Goal: Check status: Check status

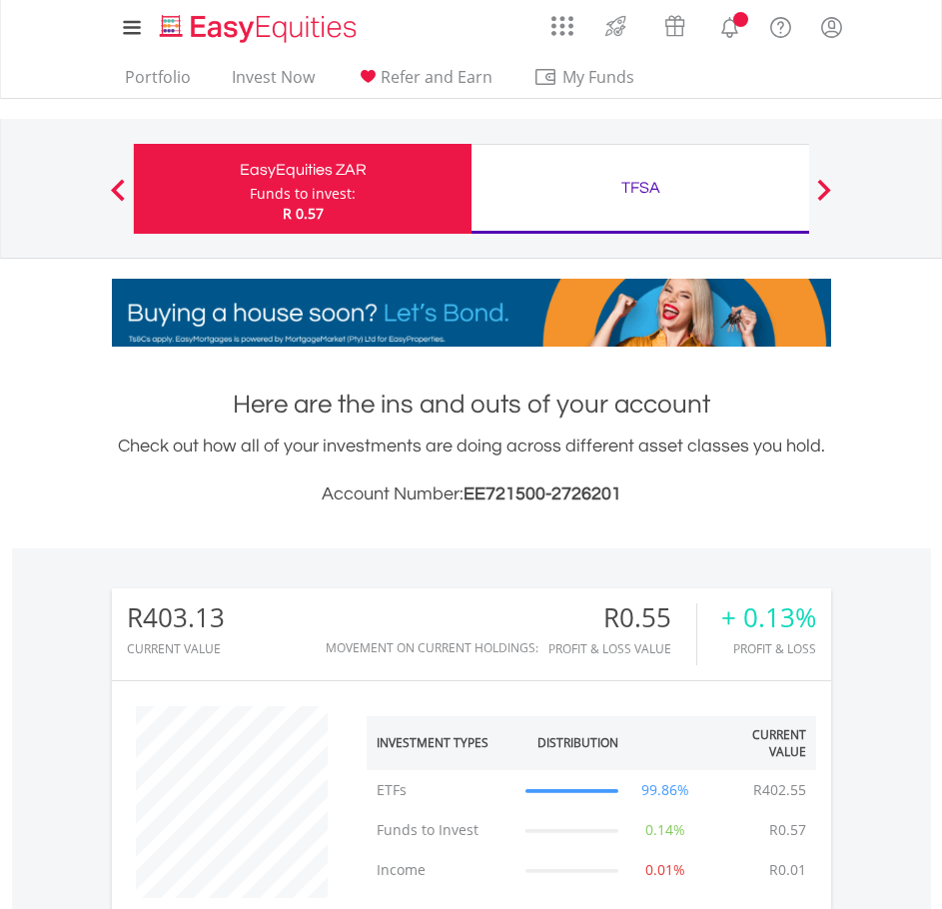
scroll to position [192, 240]
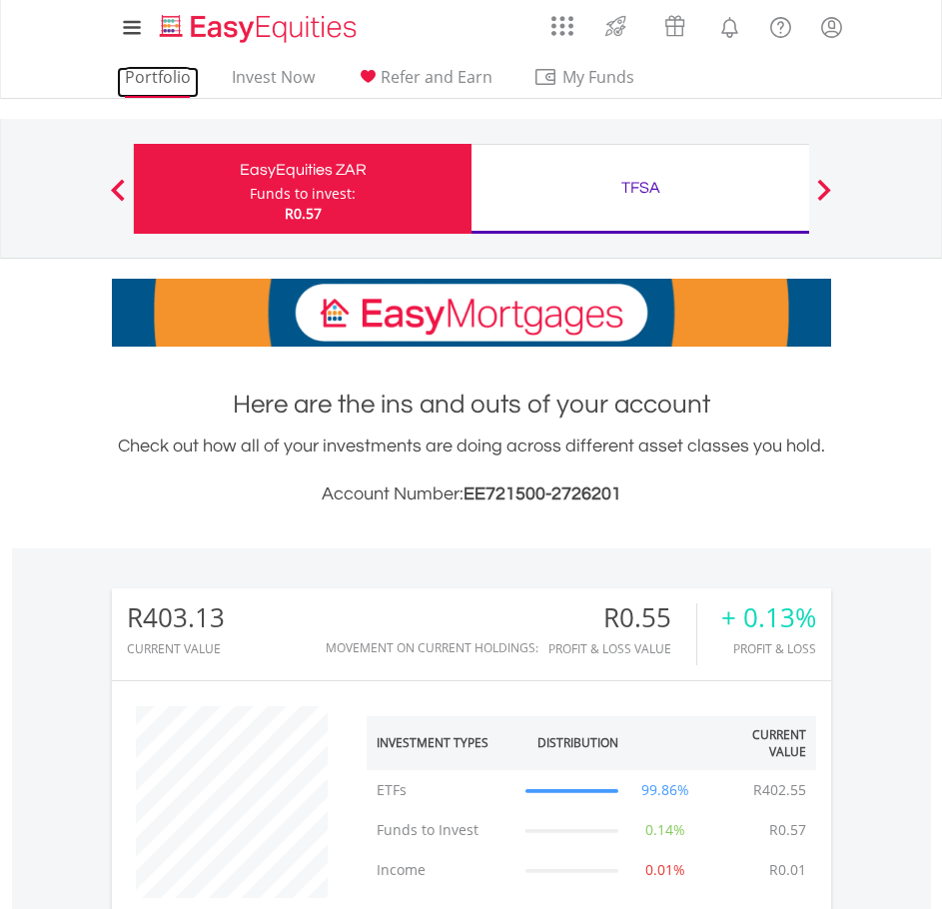
click at [129, 89] on link "Portfolio" at bounding box center [158, 82] width 82 height 31
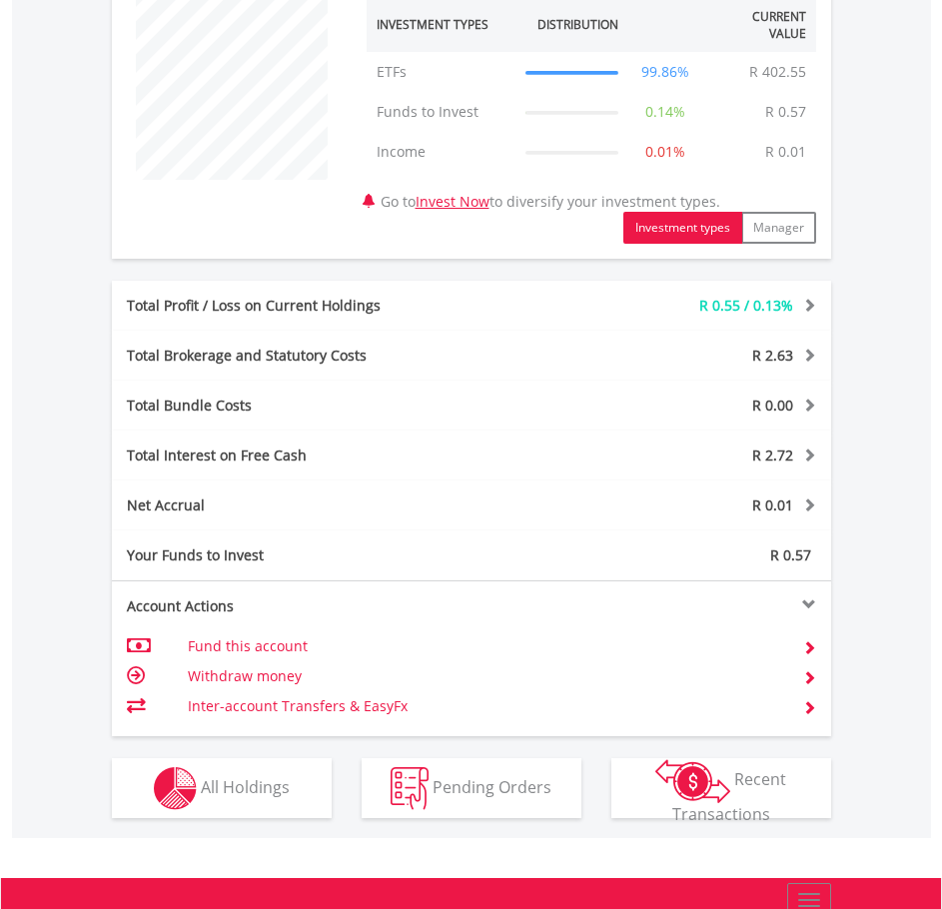
scroll to position [751, 0]
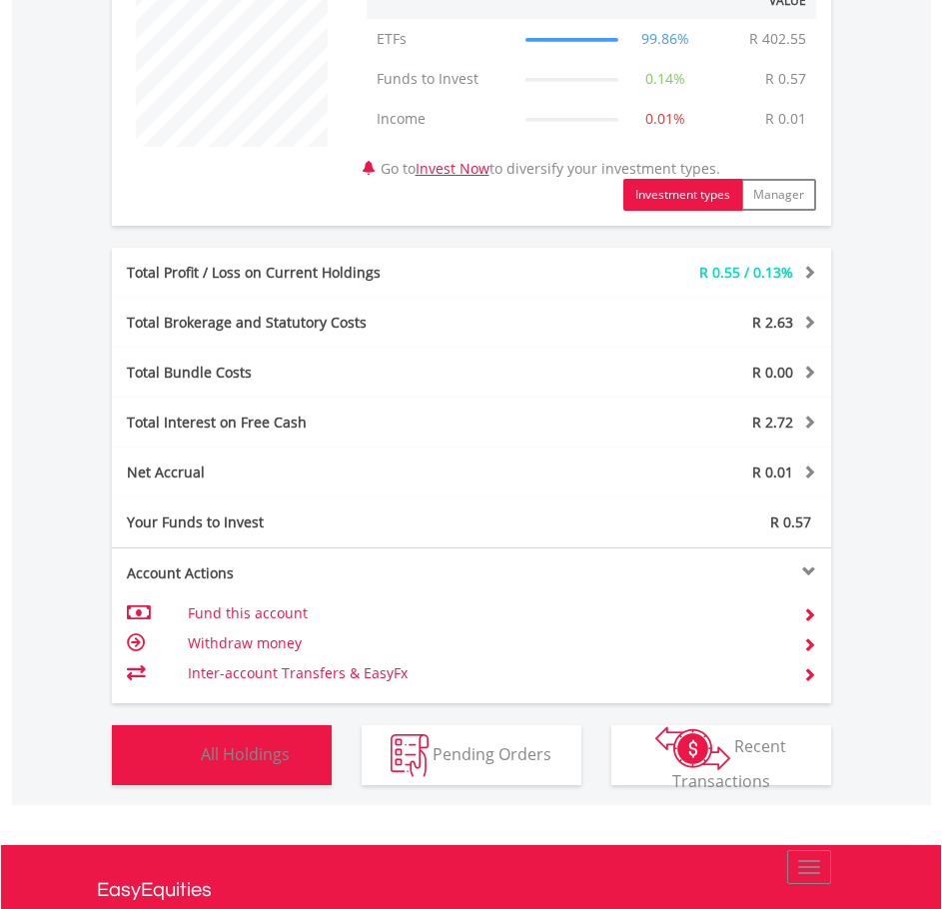
click at [309, 733] on button "Holdings All Holdings" at bounding box center [222, 755] width 220 height 60
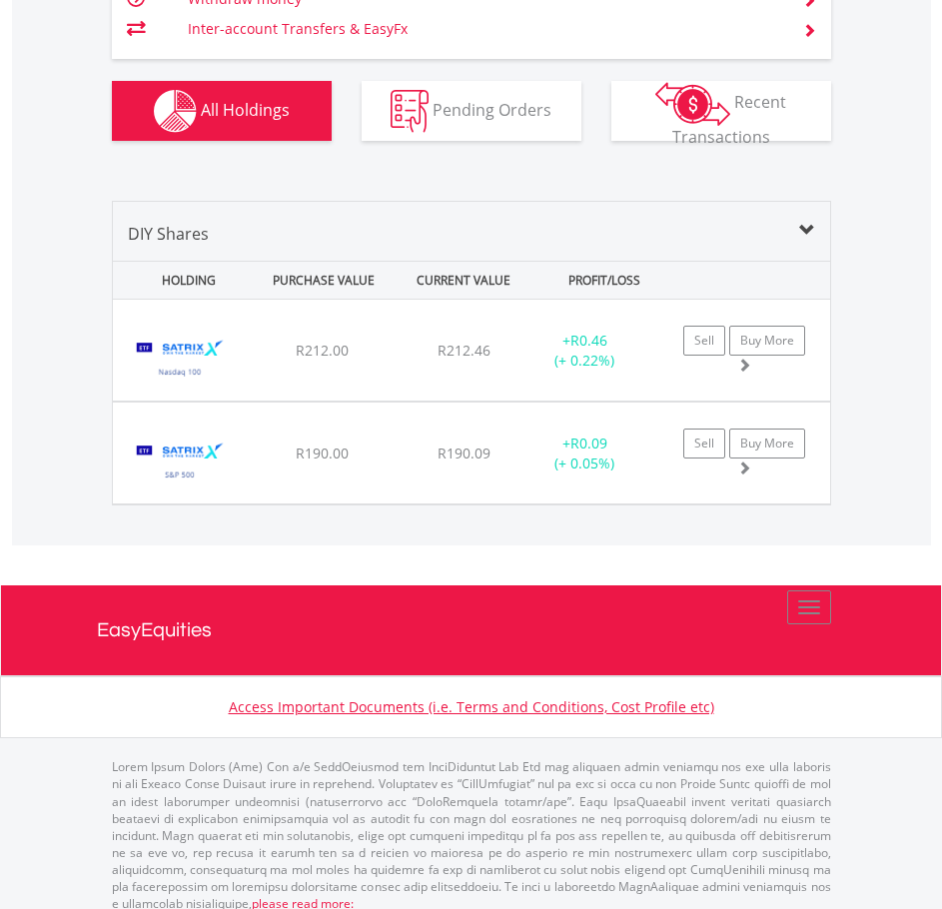
scroll to position [1407, 0]
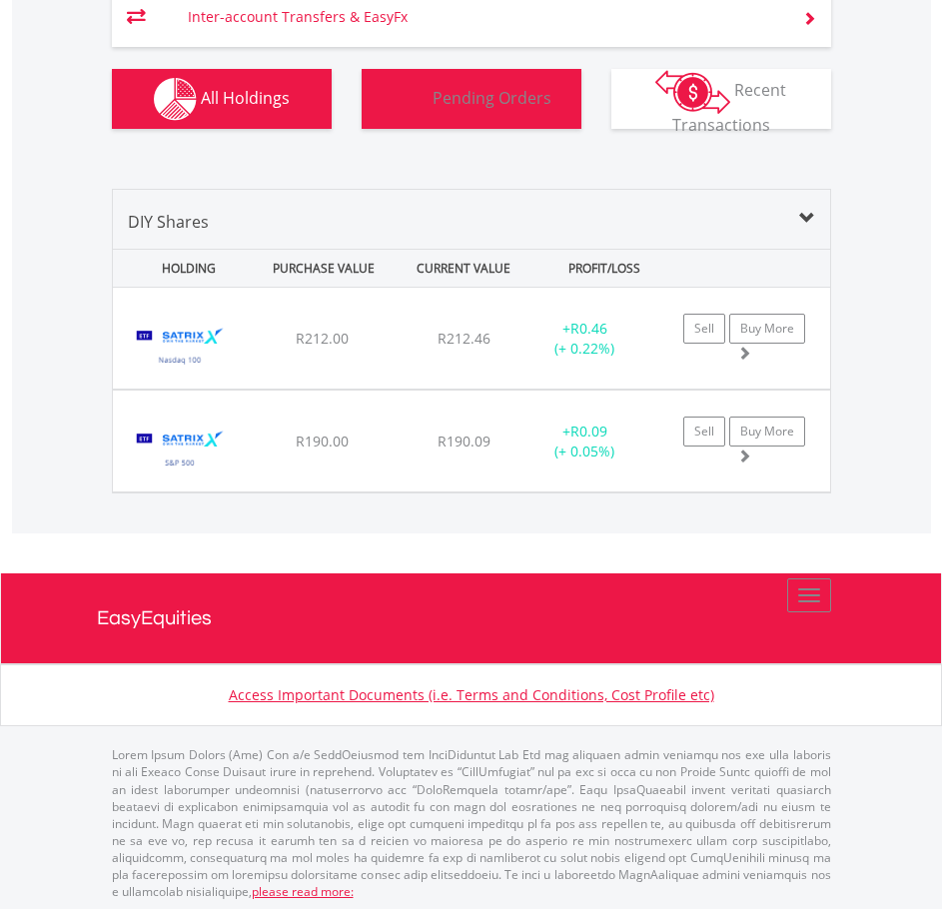
click at [504, 91] on span "Pending Orders" at bounding box center [491, 97] width 119 height 22
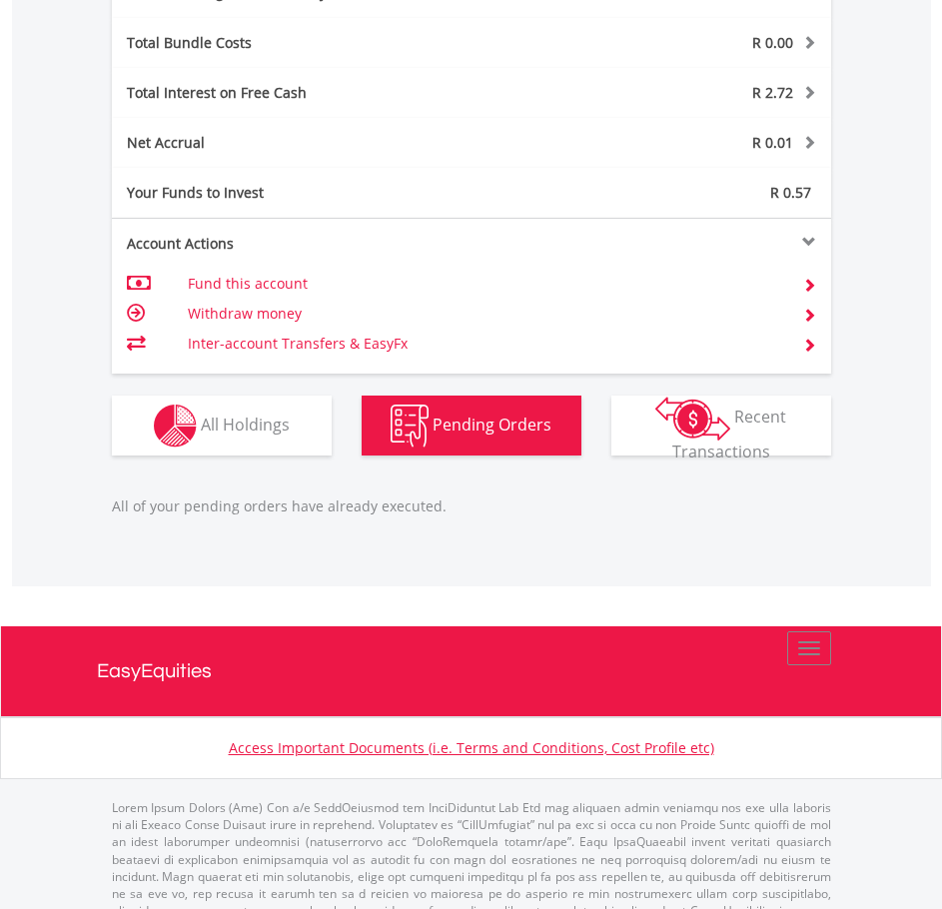
scroll to position [1080, 0]
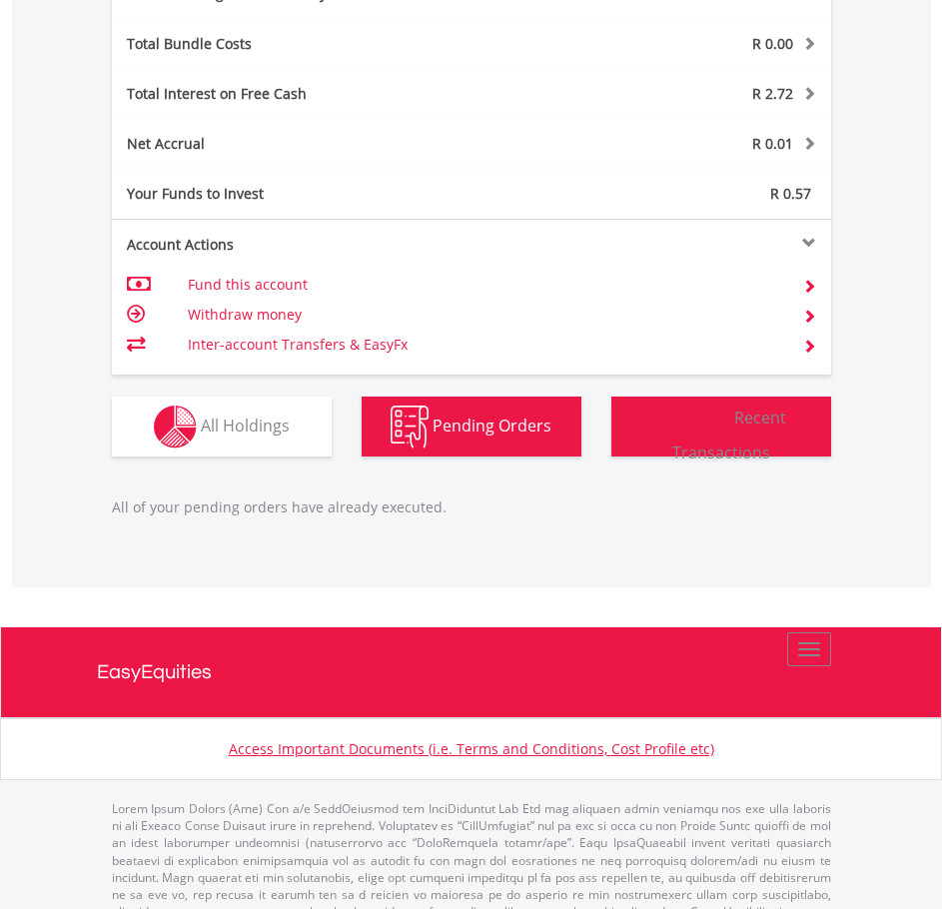
click at [712, 424] on img "button" at bounding box center [692, 419] width 75 height 44
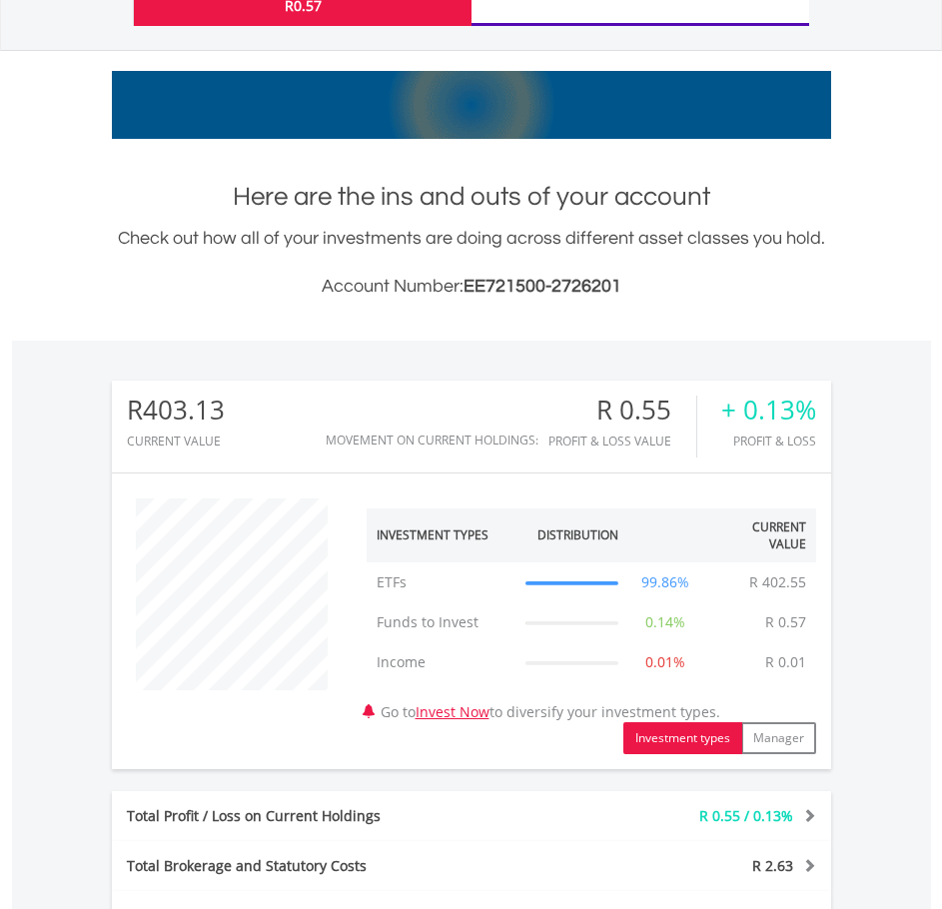
scroll to position [0, 0]
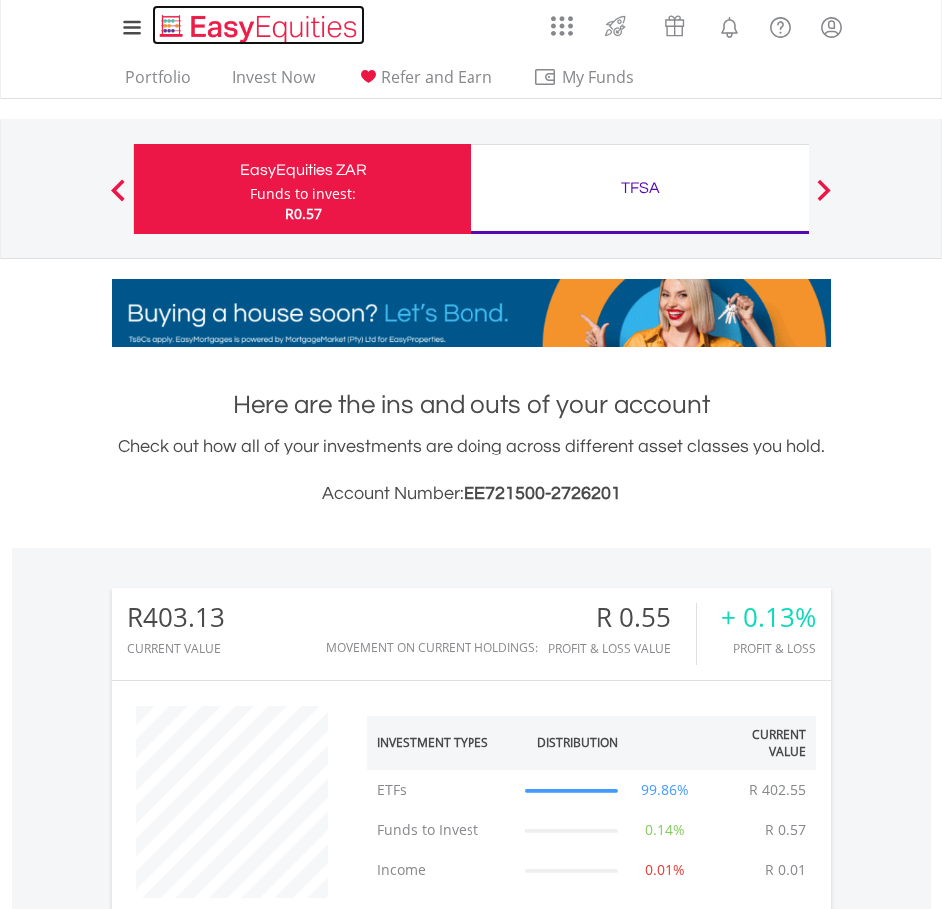
click at [203, 37] on img "Home page" at bounding box center [260, 28] width 209 height 33
